Goal: Transaction & Acquisition: Purchase product/service

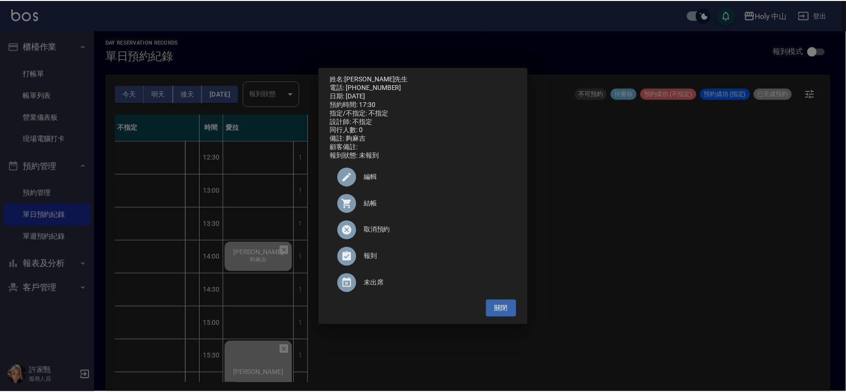
scroll to position [298, 0]
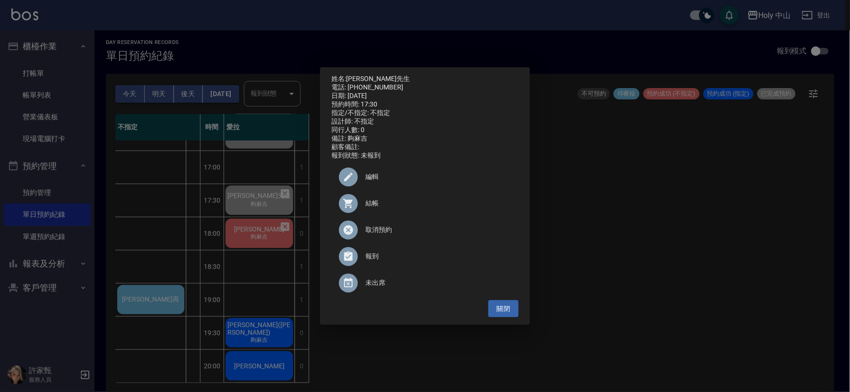
click at [249, 226] on div "姓名: [PERSON_NAME]先生 電話: [PHONE_NUMBER] 日期: [DATE] 預約時間: 17:30 指定/不指定: 不指定 設計師: …" at bounding box center [425, 196] width 850 height 392
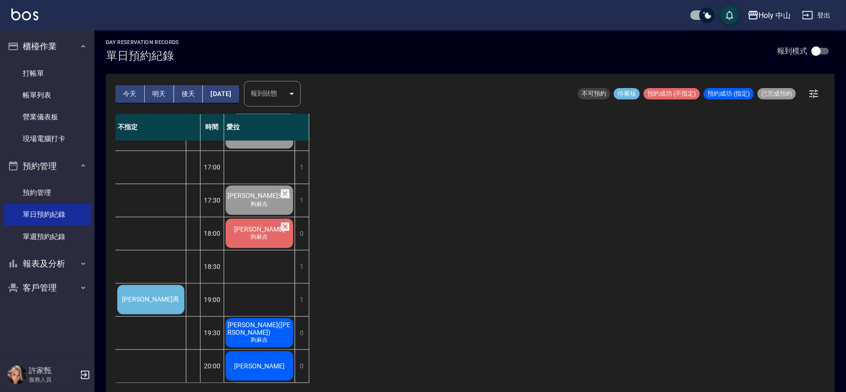
click at [249, 233] on span "夠麻吉" at bounding box center [259, 237] width 21 height 8
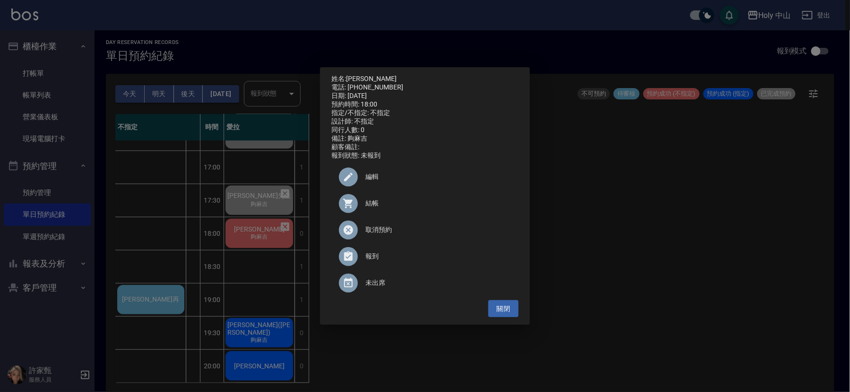
click at [367, 206] on span "結帳" at bounding box center [438, 203] width 146 height 10
click at [502, 308] on button "關閉" at bounding box center [503, 308] width 30 height 17
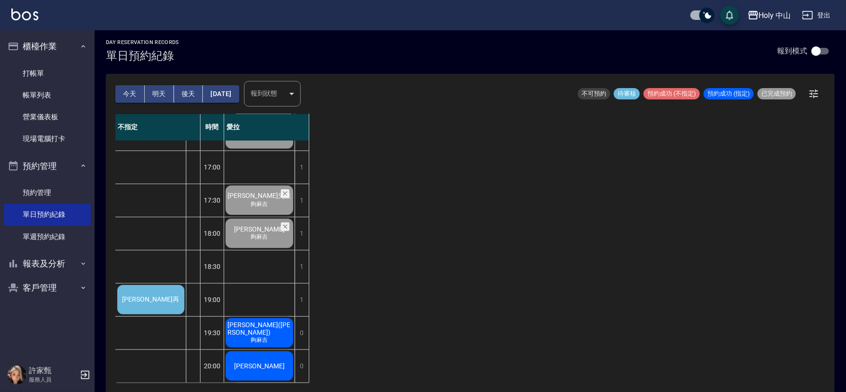
click at [153, 295] on span "[PERSON_NAME]再" at bounding box center [151, 299] width 61 height 9
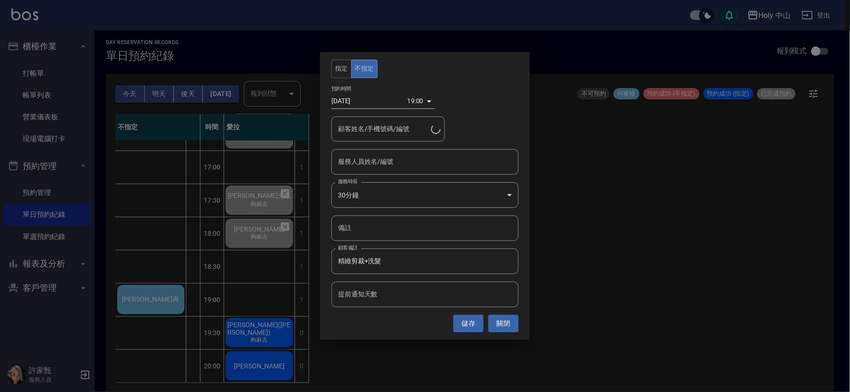
type input "[PERSON_NAME]再/0958698594"
click at [409, 155] on input "服務人員姓名/編號" at bounding box center [425, 161] width 179 height 17
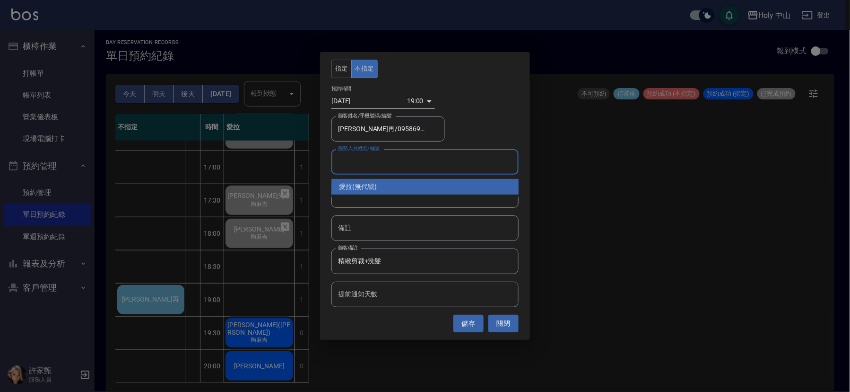
click at [394, 191] on div "愛拉 (無代號)" at bounding box center [424, 187] width 187 height 16
type input "愛拉(無代號)"
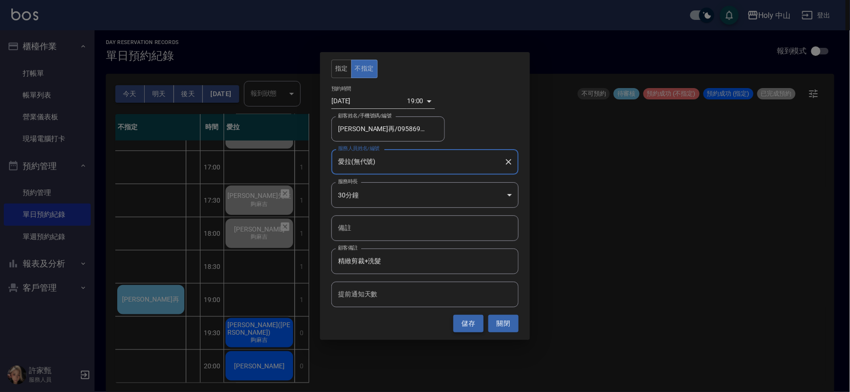
click at [468, 322] on button "儲存" at bounding box center [468, 322] width 30 height 17
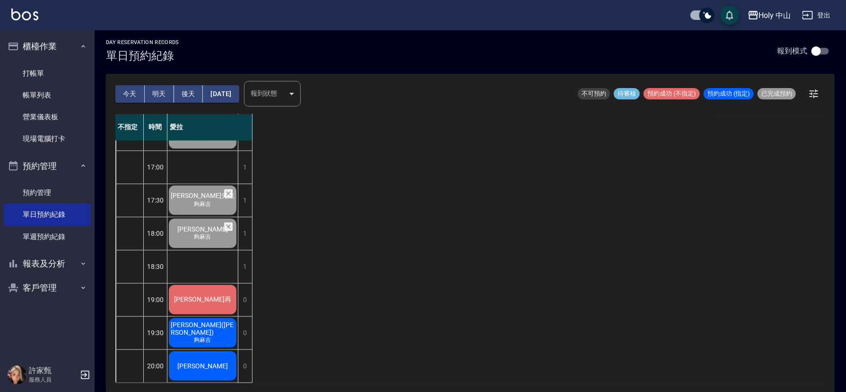
click at [438, 251] on div "不指定 時間 愛拉 12:30 13:00 13:30 14:00 14:30 15:00 15:30 16:00 16:30 17:00 17:30 18:…" at bounding box center [470, 248] width 710 height 269
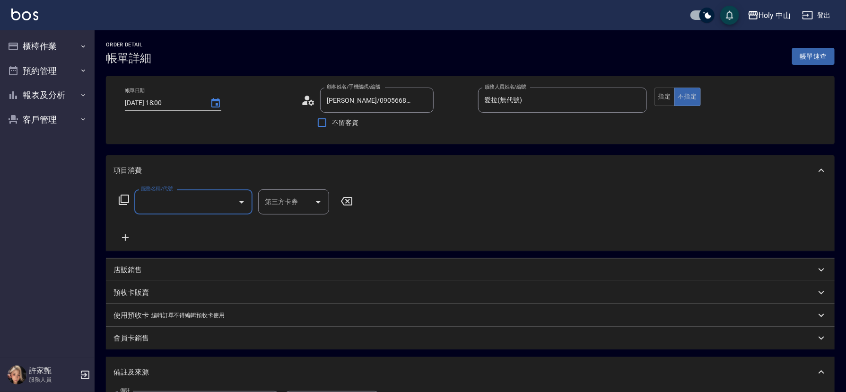
click at [177, 197] on input "服務名稱/代號" at bounding box center [187, 201] width 96 height 17
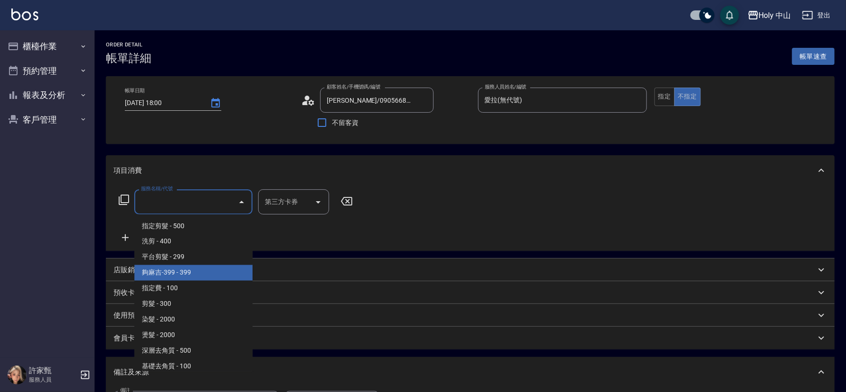
click at [173, 271] on span "夠麻吉-399 - 399" at bounding box center [193, 273] width 118 height 16
type input "夠麻吉-399(5)"
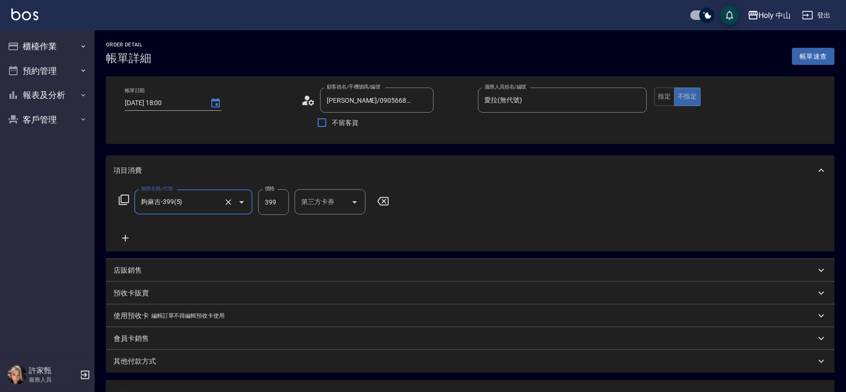
click at [272, 204] on input "399" at bounding box center [273, 202] width 31 height 26
type input "349"
click at [343, 200] on input "第三方卡券" at bounding box center [323, 201] width 48 height 17
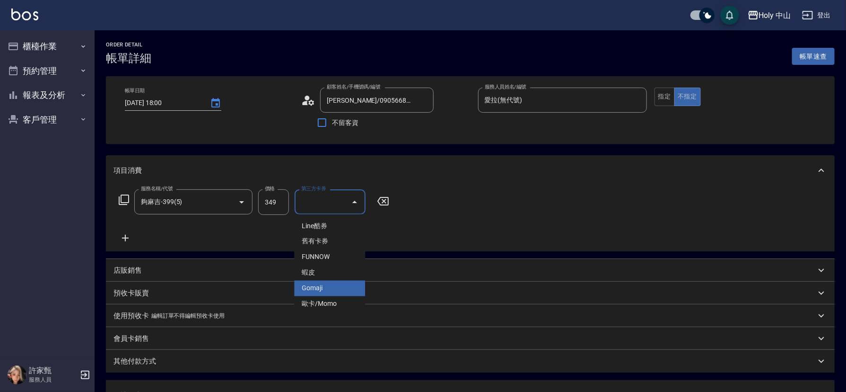
click at [326, 285] on span "Gomaji" at bounding box center [329, 288] width 71 height 16
type input "Gomaji"
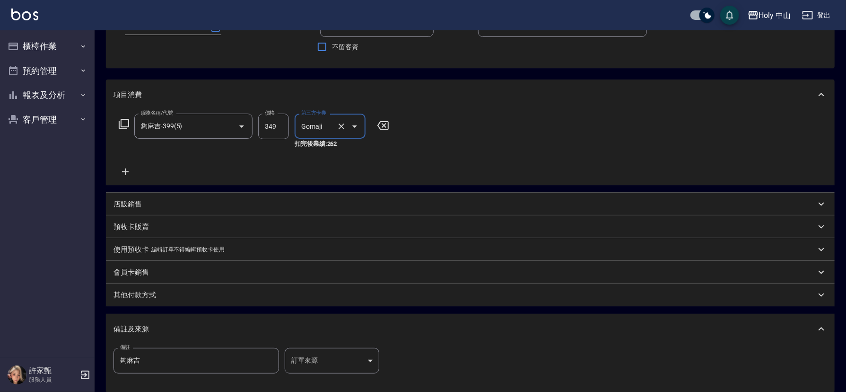
scroll to position [177, 0]
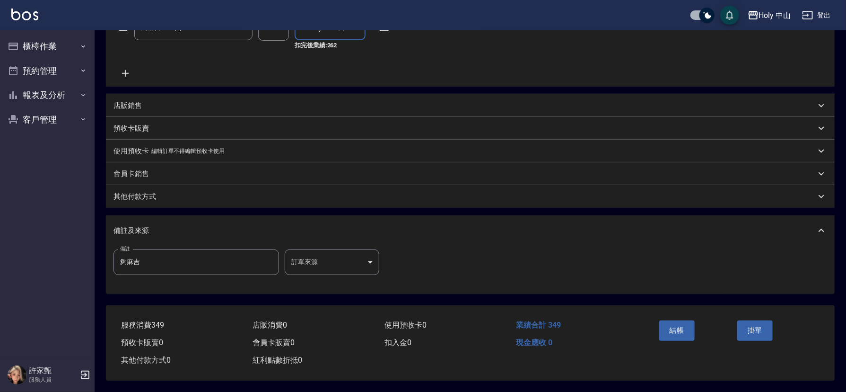
click at [326, 261] on body "Holy 中山 登出 櫃檯作業 打帳單 帳單列表 營業儀表板 現場電腦打卡 預約管理 預約管理 單日預約紀錄 單週預約紀錄 報表及分析 報表目錄 店家日報表 …" at bounding box center [423, 109] width 846 height 566
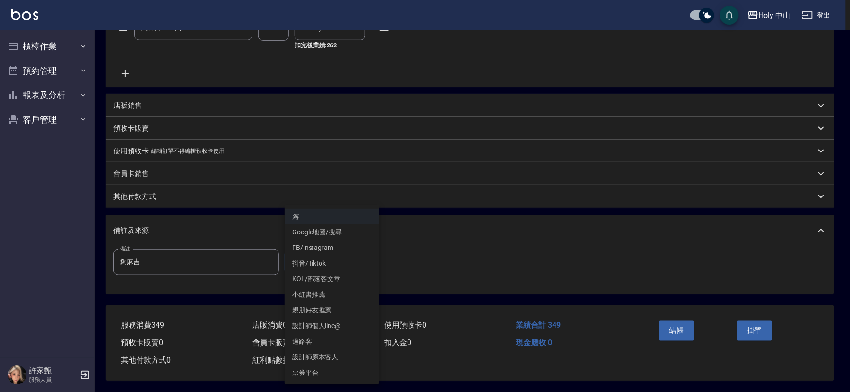
click at [324, 373] on li "票券平台" at bounding box center [332, 373] width 95 height 16
type input "票券平台"
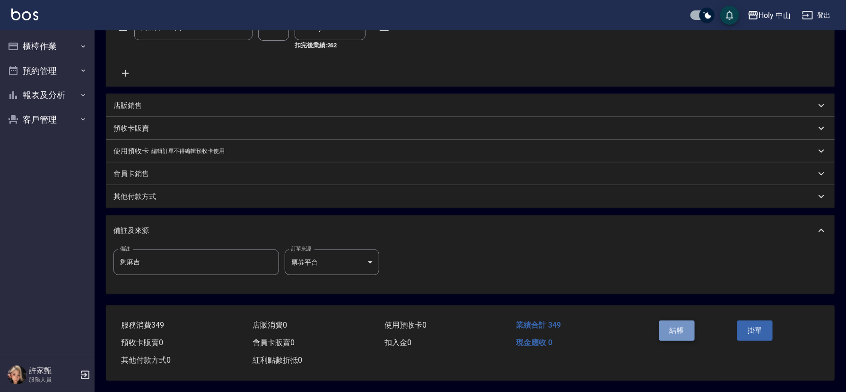
click at [678, 330] on button "結帳" at bounding box center [676, 330] width 35 height 20
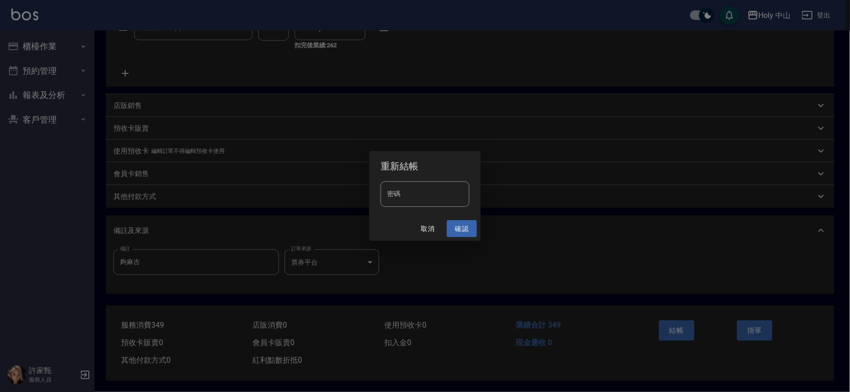
click at [454, 222] on button "確認" at bounding box center [462, 228] width 30 height 17
